Goal: Transaction & Acquisition: Purchase product/service

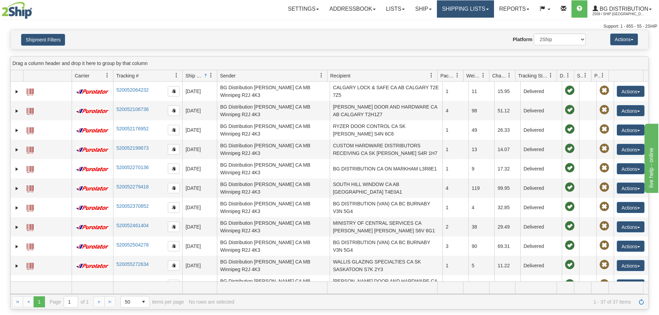
scroll to position [69, 0]
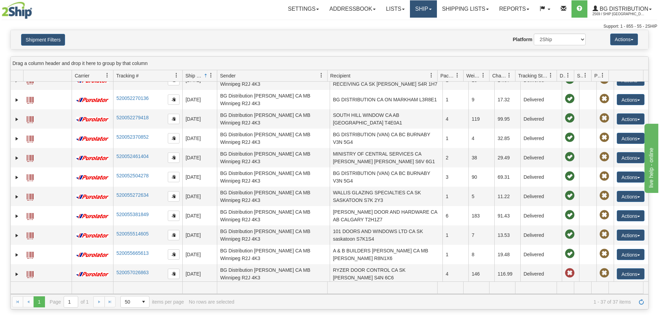
click at [426, 12] on link "Ship" at bounding box center [423, 8] width 27 height 17
click at [422, 24] on link "Ship Screen" at bounding box center [409, 24] width 55 height 9
click at [473, 7] on link "Shipping lists" at bounding box center [465, 8] width 57 height 17
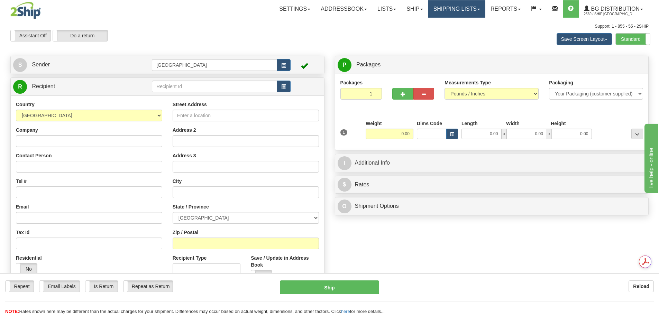
click at [449, 14] on link "Shipping lists" at bounding box center [456, 8] width 57 height 17
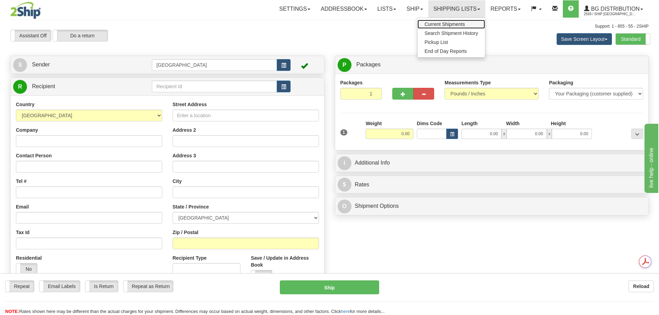
click at [443, 26] on span "Current Shipments" at bounding box center [444, 24] width 40 height 6
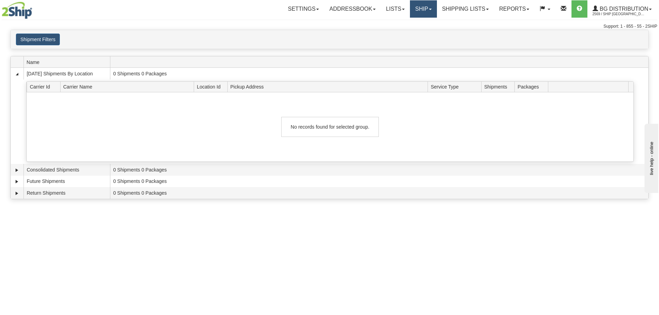
click at [427, 8] on link "Ship" at bounding box center [423, 8] width 27 height 17
click at [416, 22] on link "Ship Screen" at bounding box center [409, 24] width 55 height 9
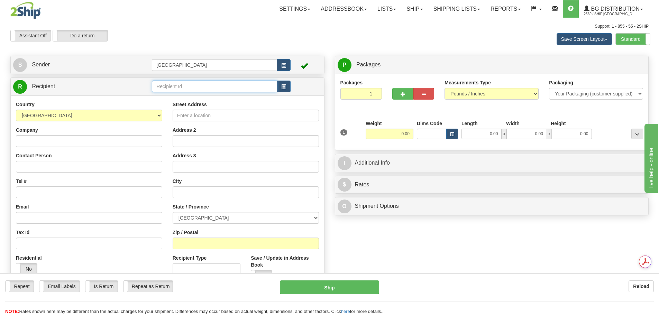
click at [186, 88] on input "text" at bounding box center [214, 87] width 125 height 12
click at [185, 95] on div "BG OTT" at bounding box center [213, 97] width 119 height 8
type input "BG OTT"
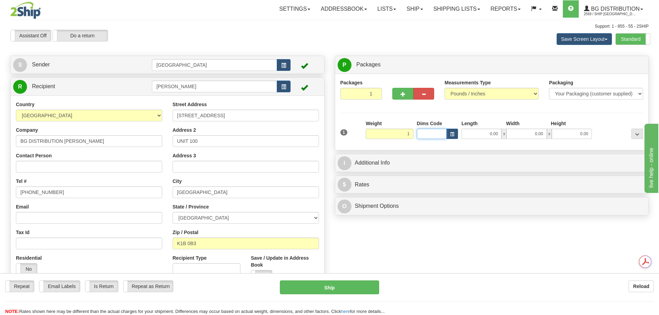
type input "1.00"
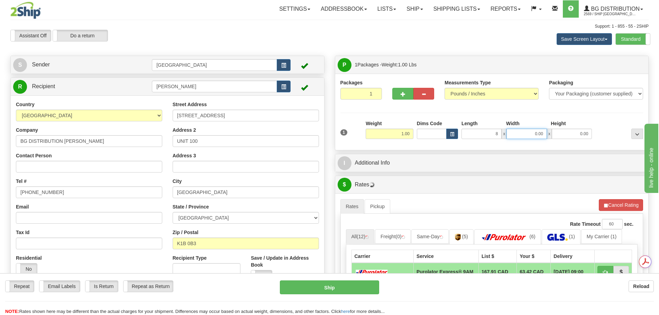
type input "8.00"
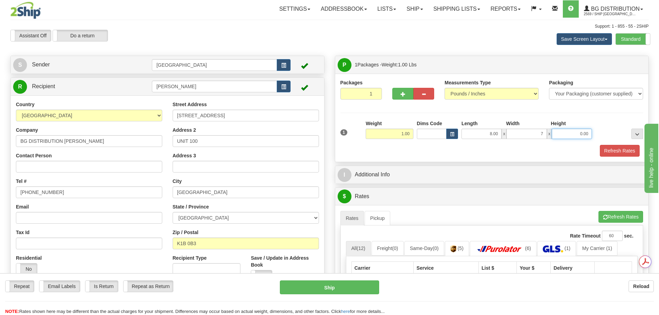
type input "7.00"
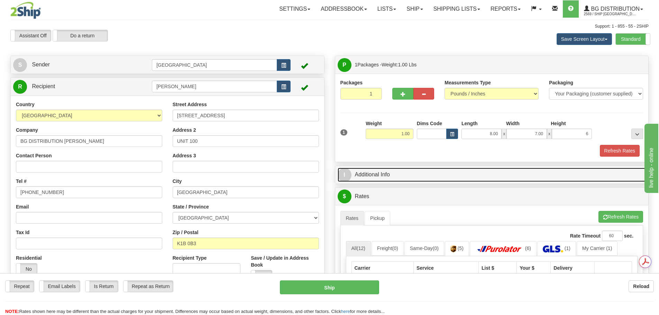
type input "6.00"
click at [459, 175] on link "I Additional Info" at bounding box center [491, 175] width 308 height 14
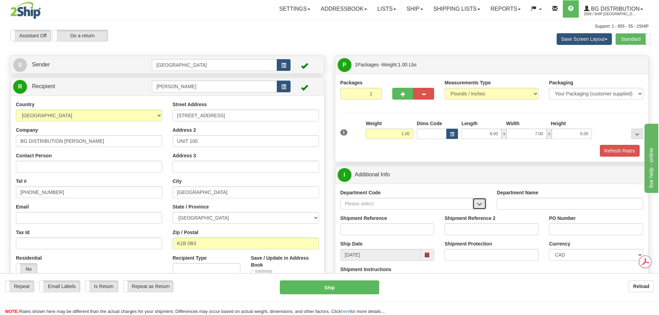
click at [483, 202] on button "button" at bounding box center [479, 204] width 14 height 12
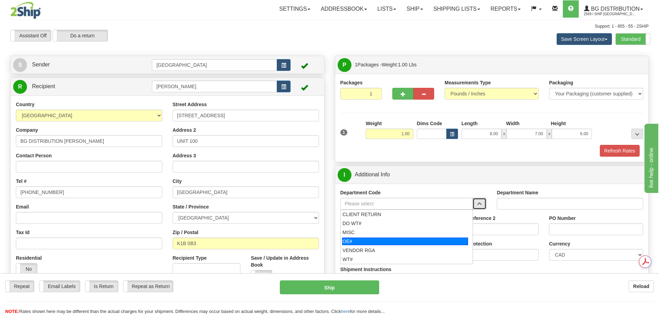
click at [424, 241] on div "OE#" at bounding box center [405, 242] width 126 height 8
type input "OE#"
type input "ORDERS"
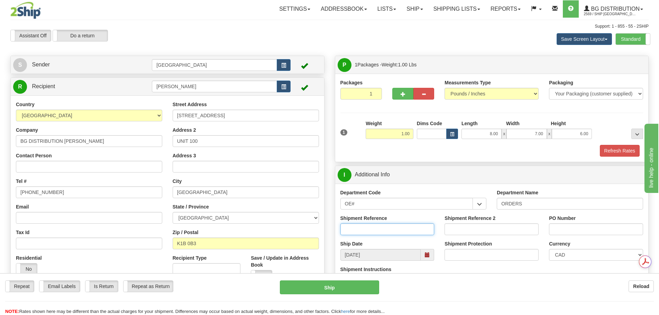
drag, startPoint x: 414, startPoint y: 229, endPoint x: 431, endPoint y: 223, distance: 18.0
click at [414, 229] on input "Shipment Reference" at bounding box center [387, 229] width 94 height 12
type input "167255-00"
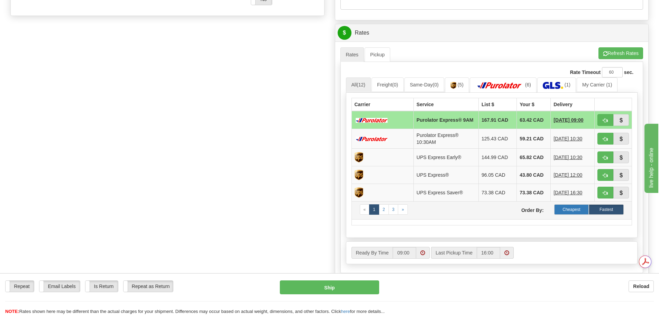
type input "n/a"
click at [579, 213] on label "Cheapest" at bounding box center [571, 209] width 35 height 10
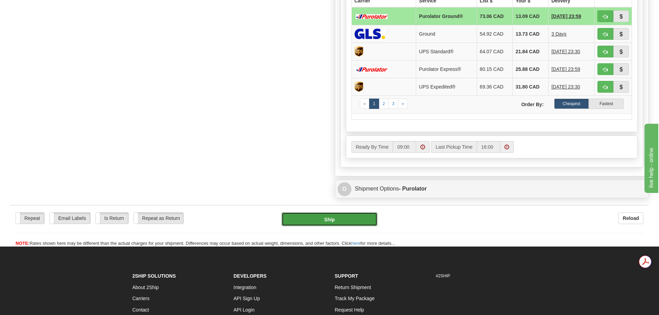
click at [329, 221] on button "Ship" at bounding box center [329, 219] width 96 height 14
type input "260"
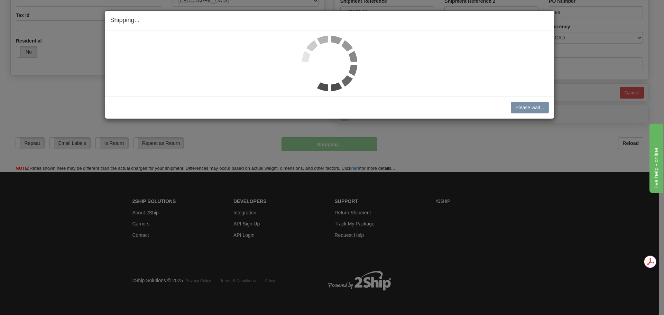
scroll to position [217, 0]
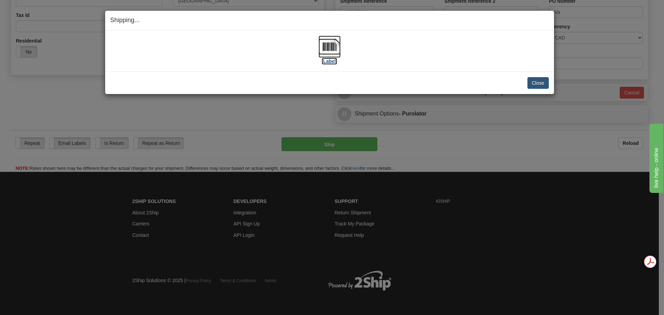
click at [321, 42] on img at bounding box center [329, 47] width 22 height 22
